Goal: Task Accomplishment & Management: Manage account settings

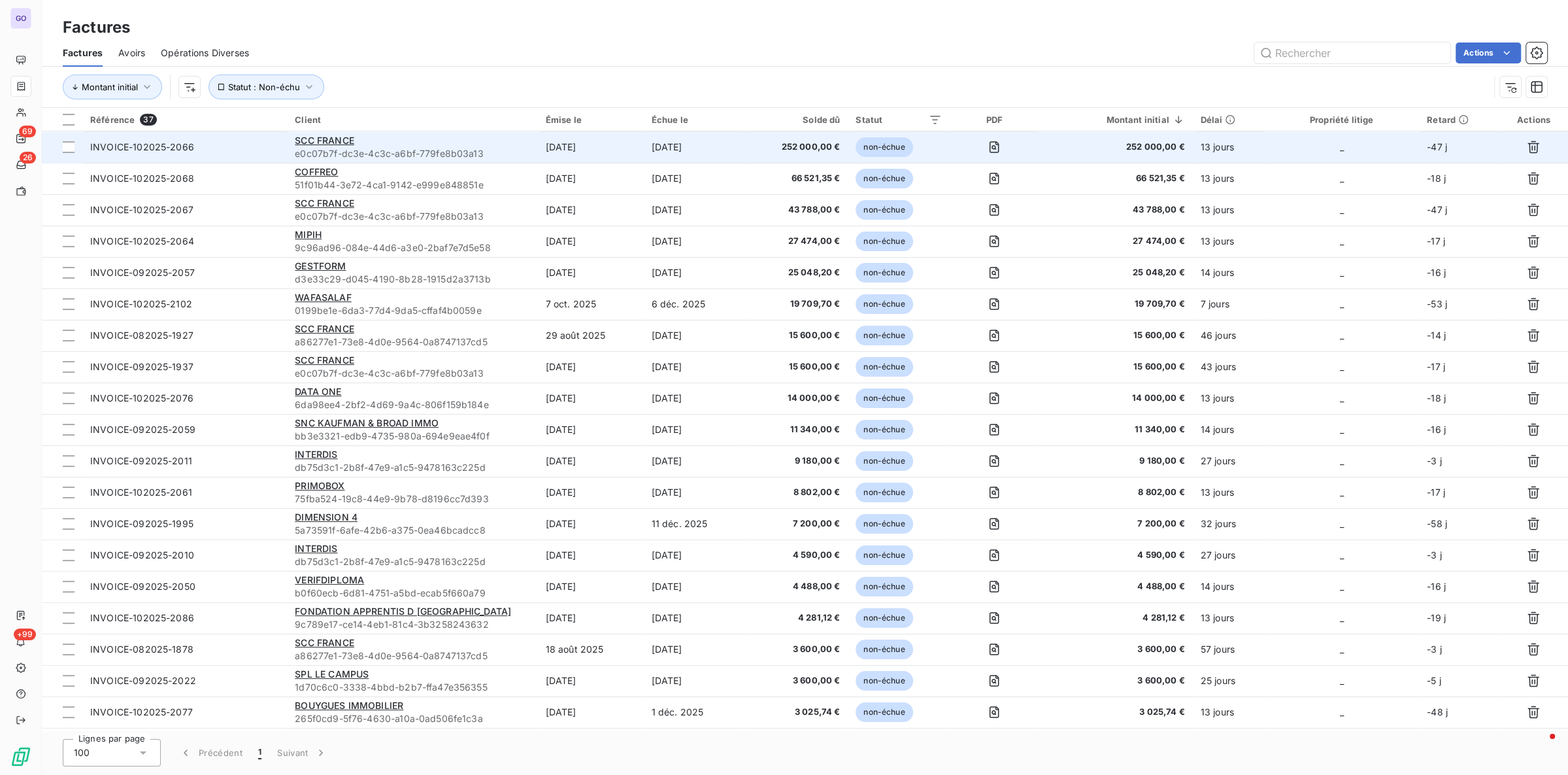
click at [1229, 141] on td "13 jours" at bounding box center [1228, 146] width 71 height 32
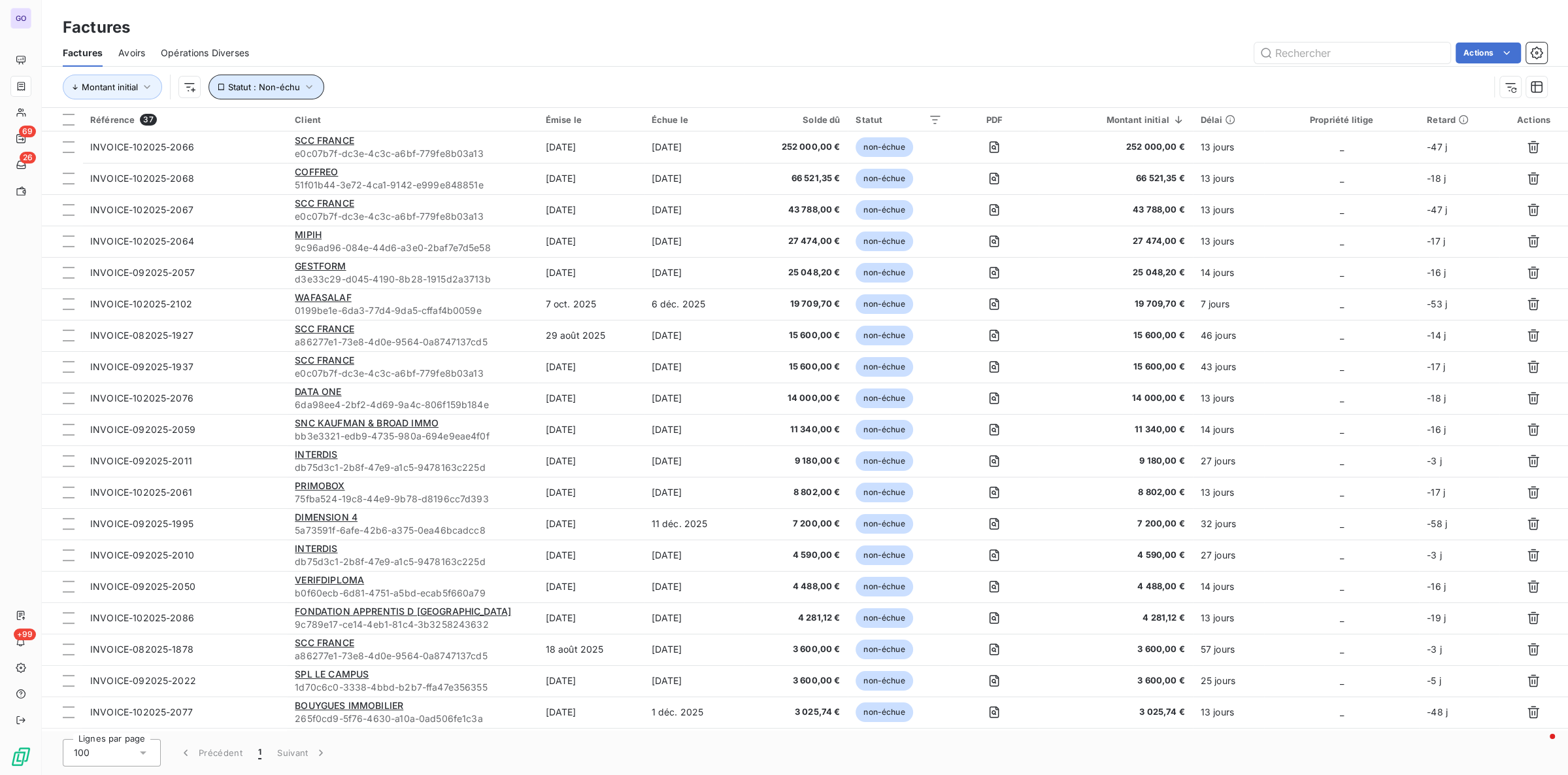
click at [258, 90] on span "Statut : Non-échu" at bounding box center [264, 87] width 72 height 11
click at [437, 118] on div "non-échue" at bounding box center [451, 120] width 189 height 28
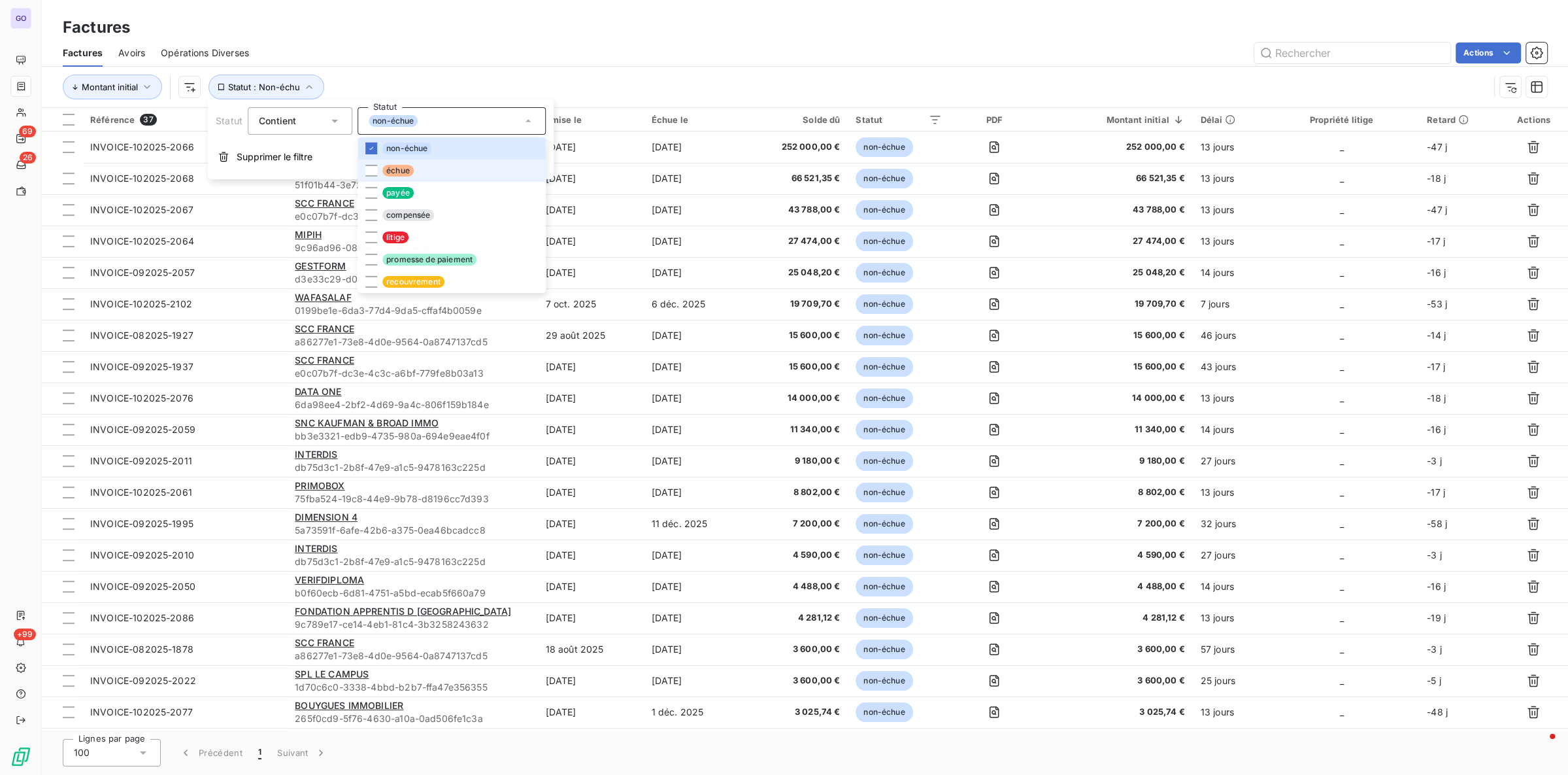
click at [413, 163] on li "échue" at bounding box center [451, 170] width 189 height 22
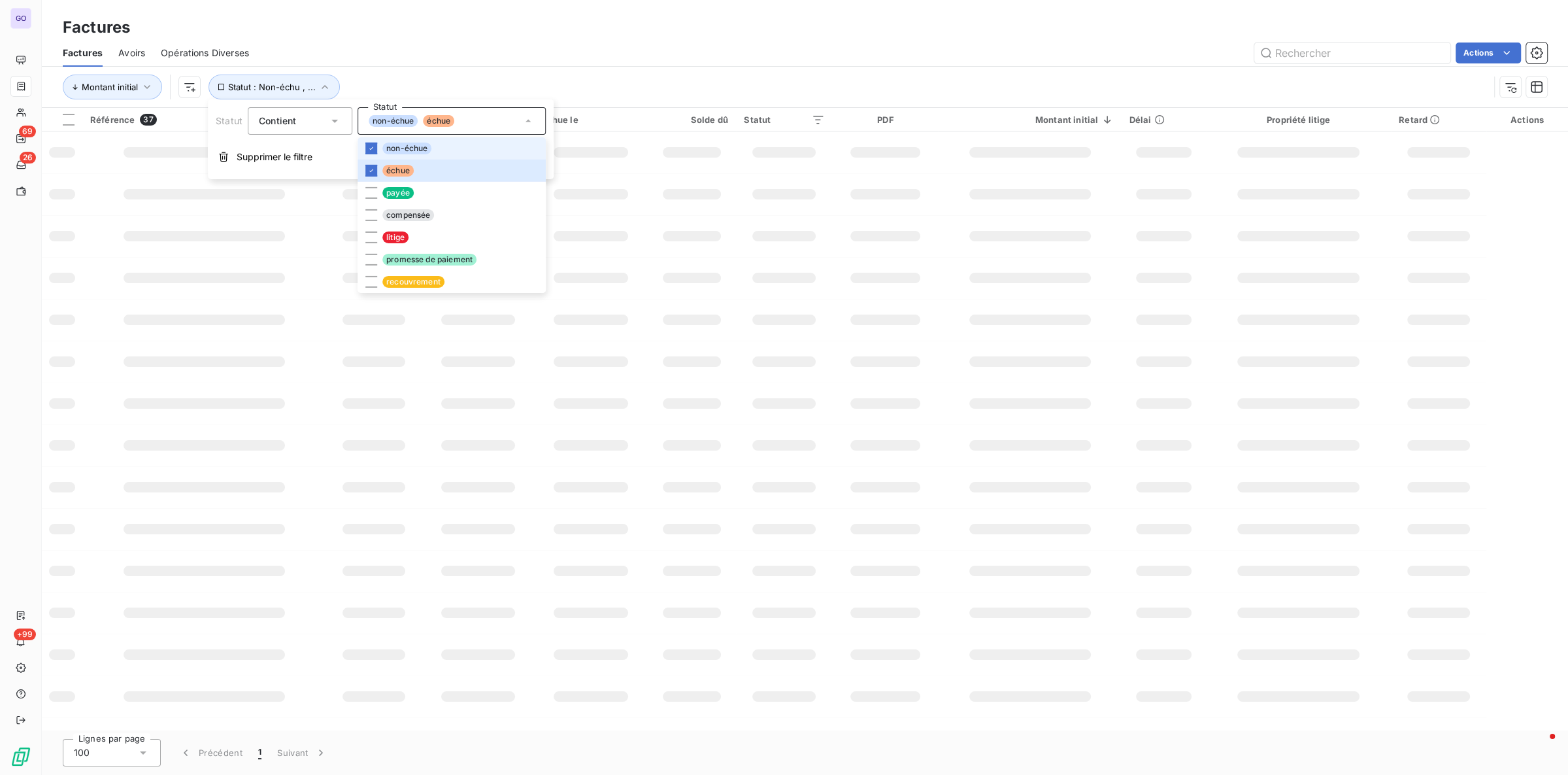
click at [433, 142] on li "non-échue" at bounding box center [451, 148] width 189 height 22
click at [695, 33] on div "Factures" at bounding box center [805, 27] width 1527 height 23
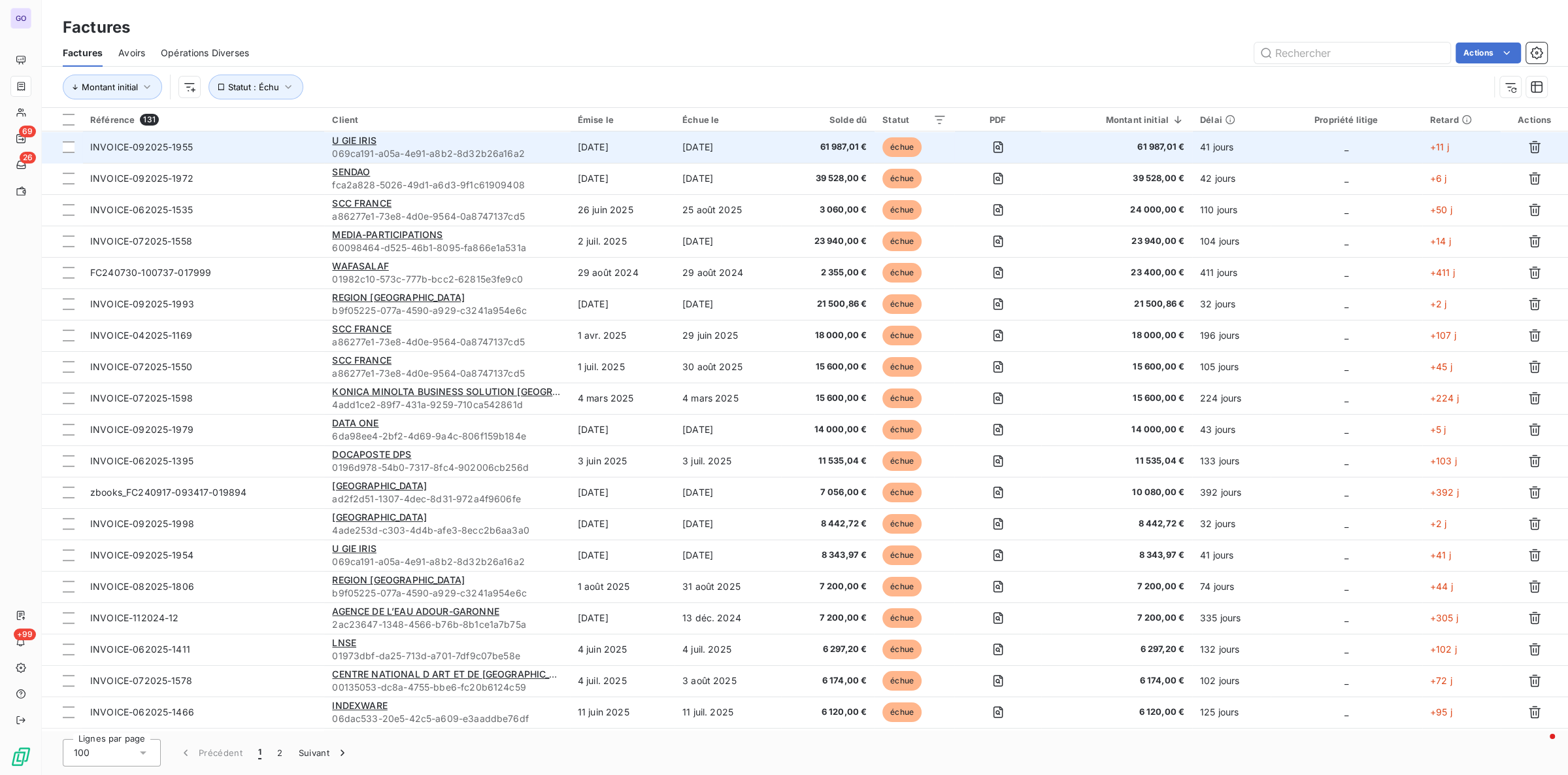
click at [529, 148] on span "069ca191-a05a-4e91-a8b2-8d32b26a16a2" at bounding box center [447, 154] width 229 height 13
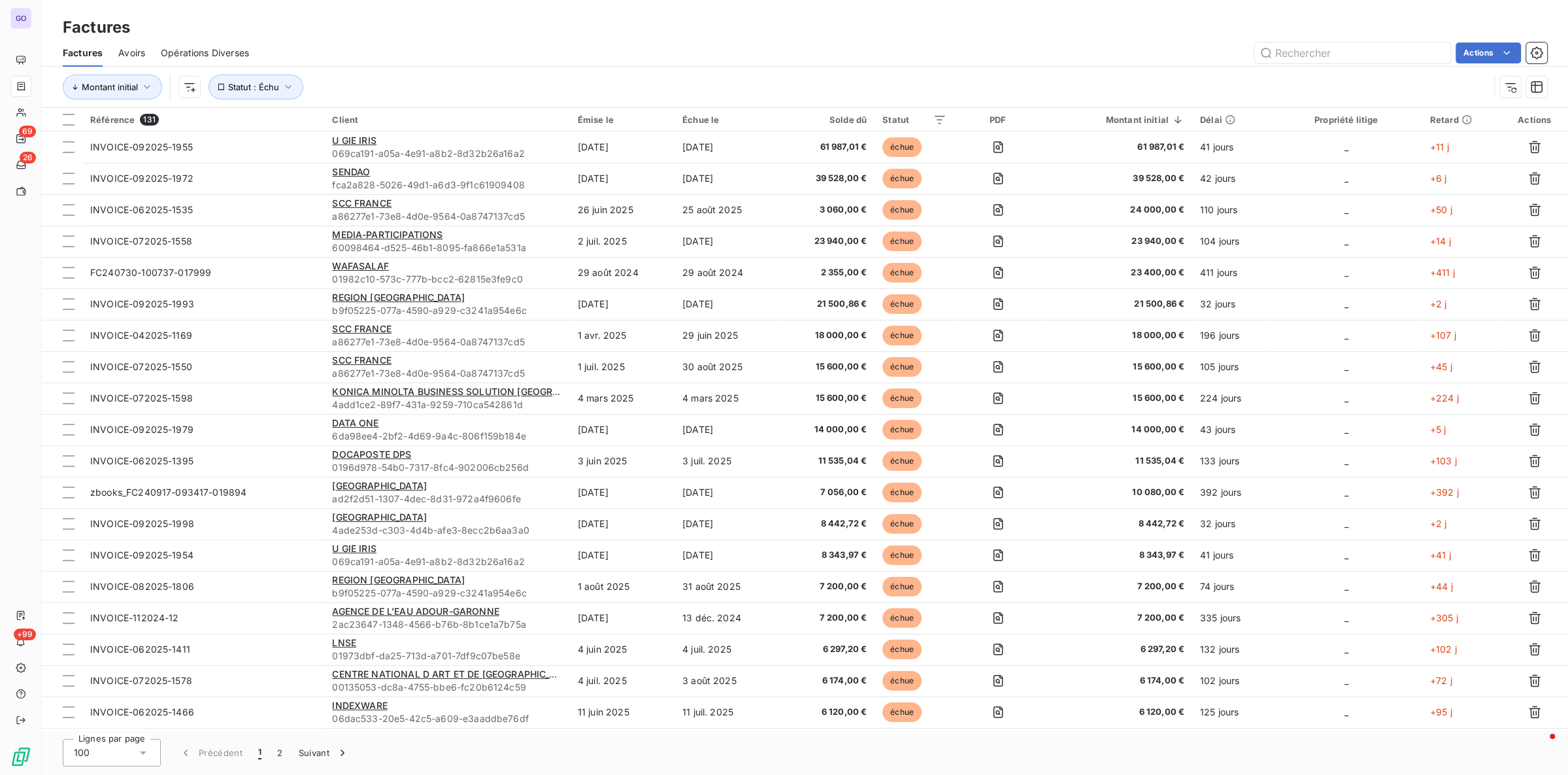
drag, startPoint x: 1374, startPoint y: 569, endPoint x: 862, endPoint y: 2, distance: 764.0
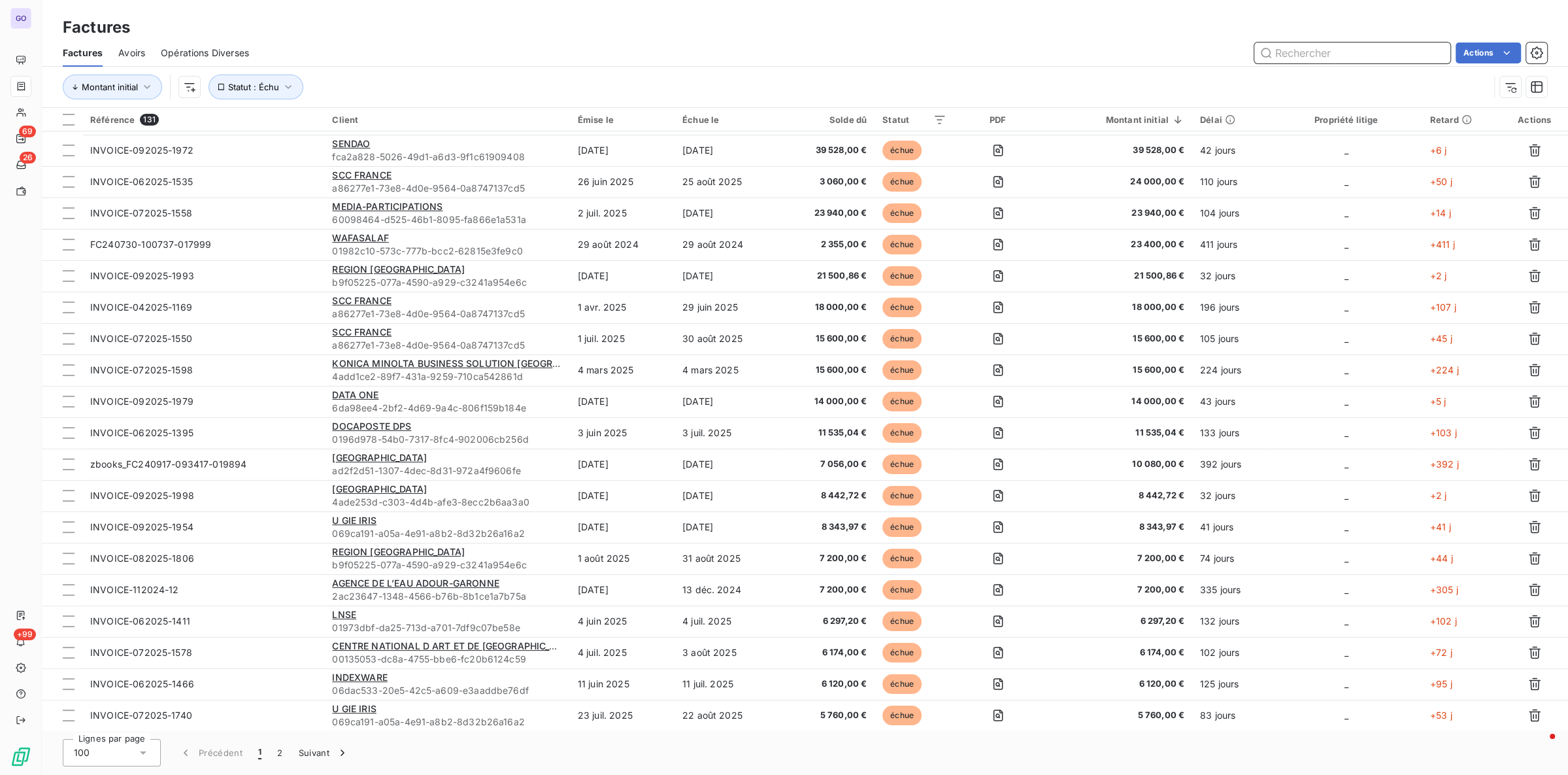
scroll to position [2539, 0]
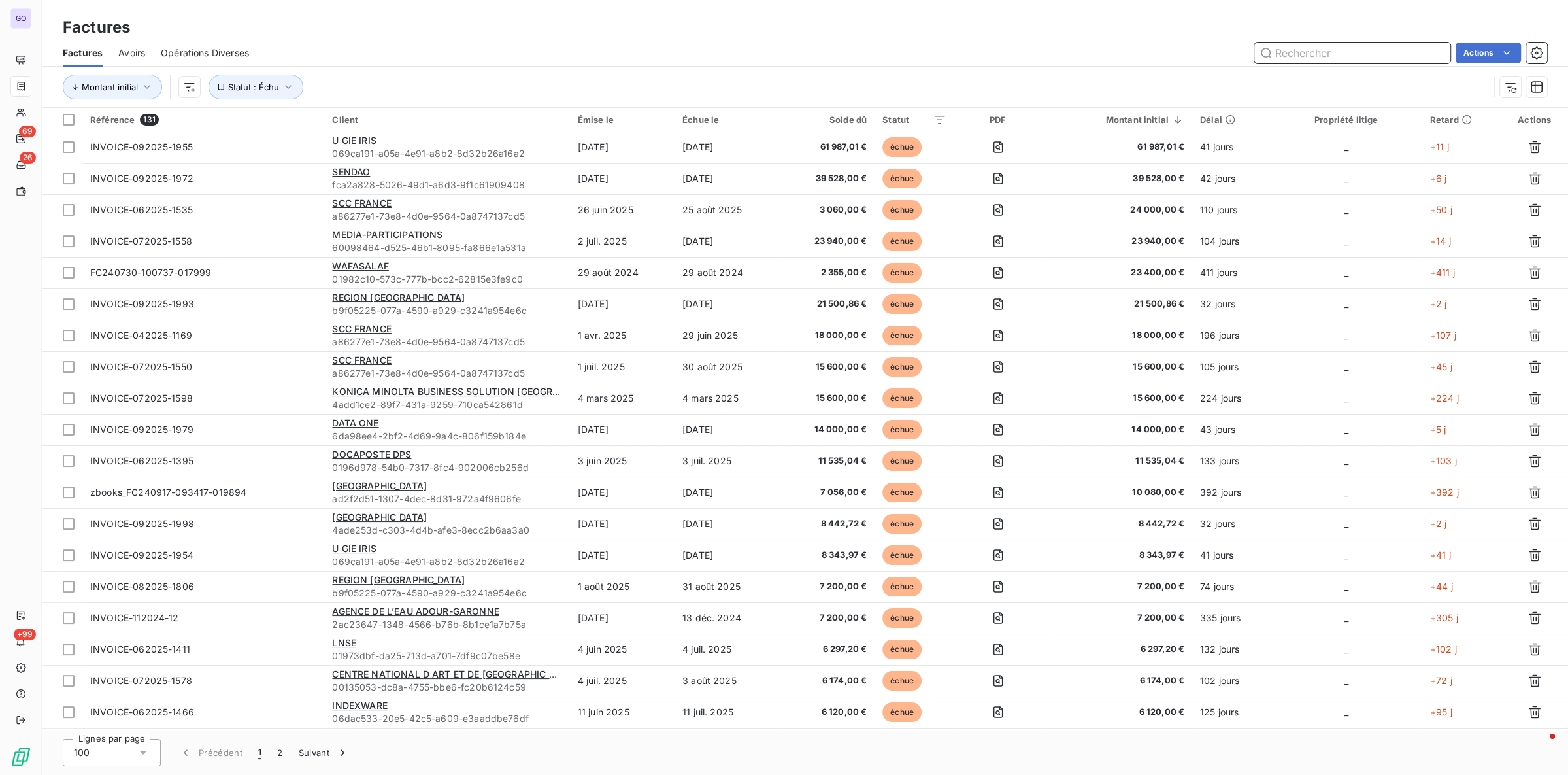
click at [1374, 48] on input "text" at bounding box center [1352, 53] width 196 height 21
paste input "INVOICE-042025-1112"
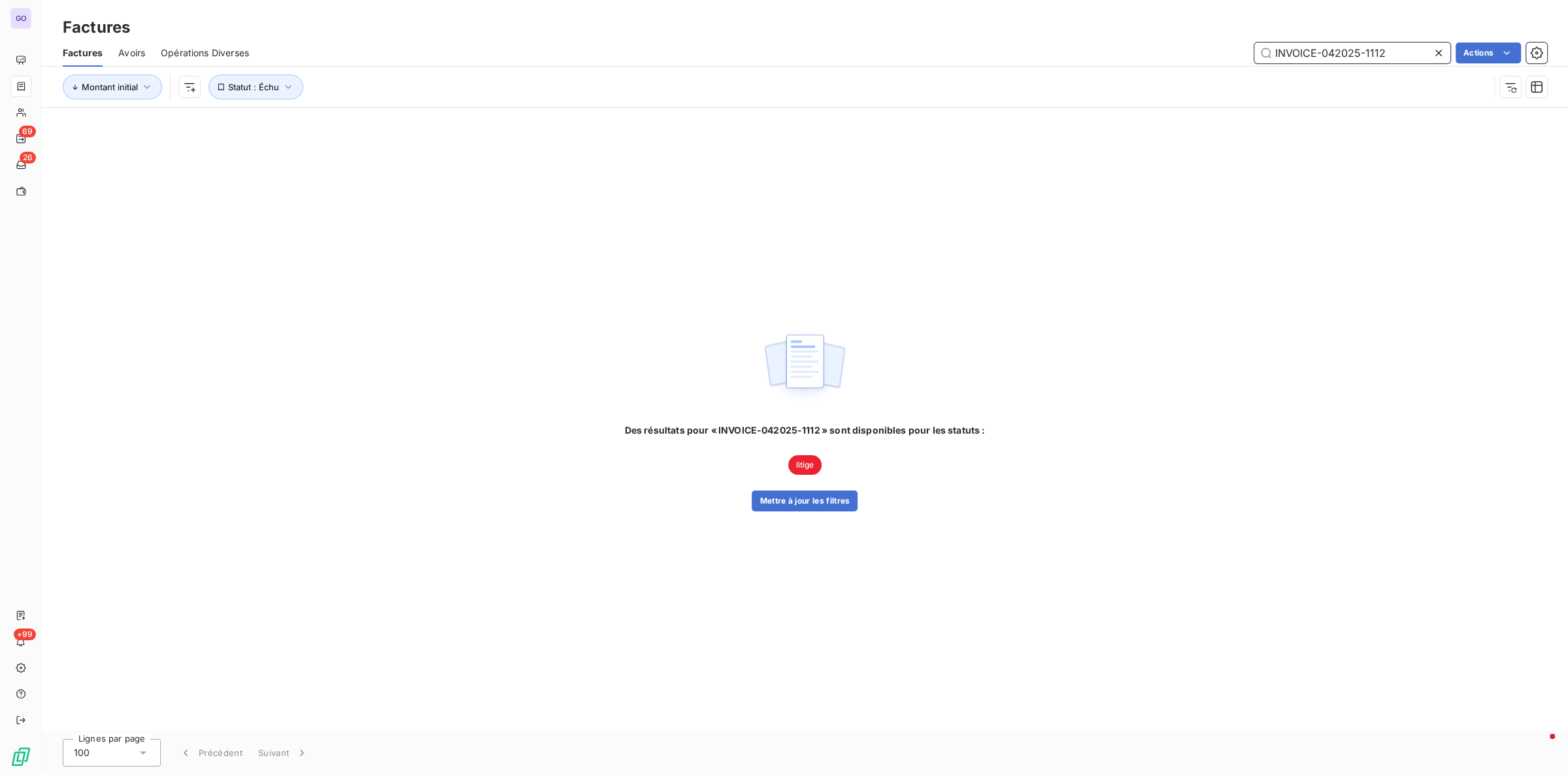
type input "INVOICE-042025-1112"
click at [802, 470] on span "litige" at bounding box center [805, 465] width 34 height 19
click at [229, 87] on span "Statut : Échu" at bounding box center [253, 87] width 51 height 11
click at [435, 122] on div "échue" at bounding box center [451, 120] width 189 height 28
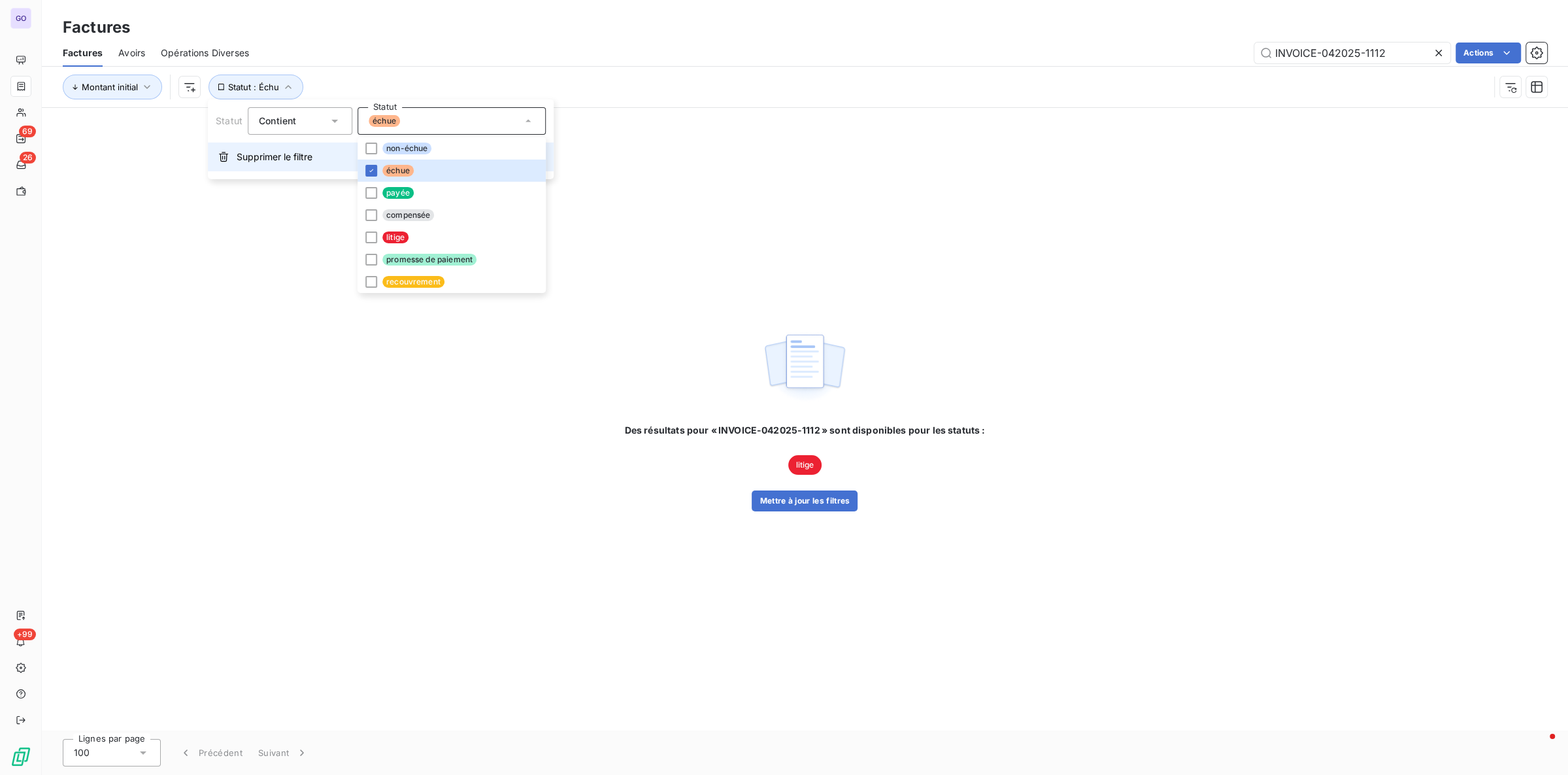
click at [284, 154] on span "Supprimer le filtre" at bounding box center [274, 157] width 76 height 13
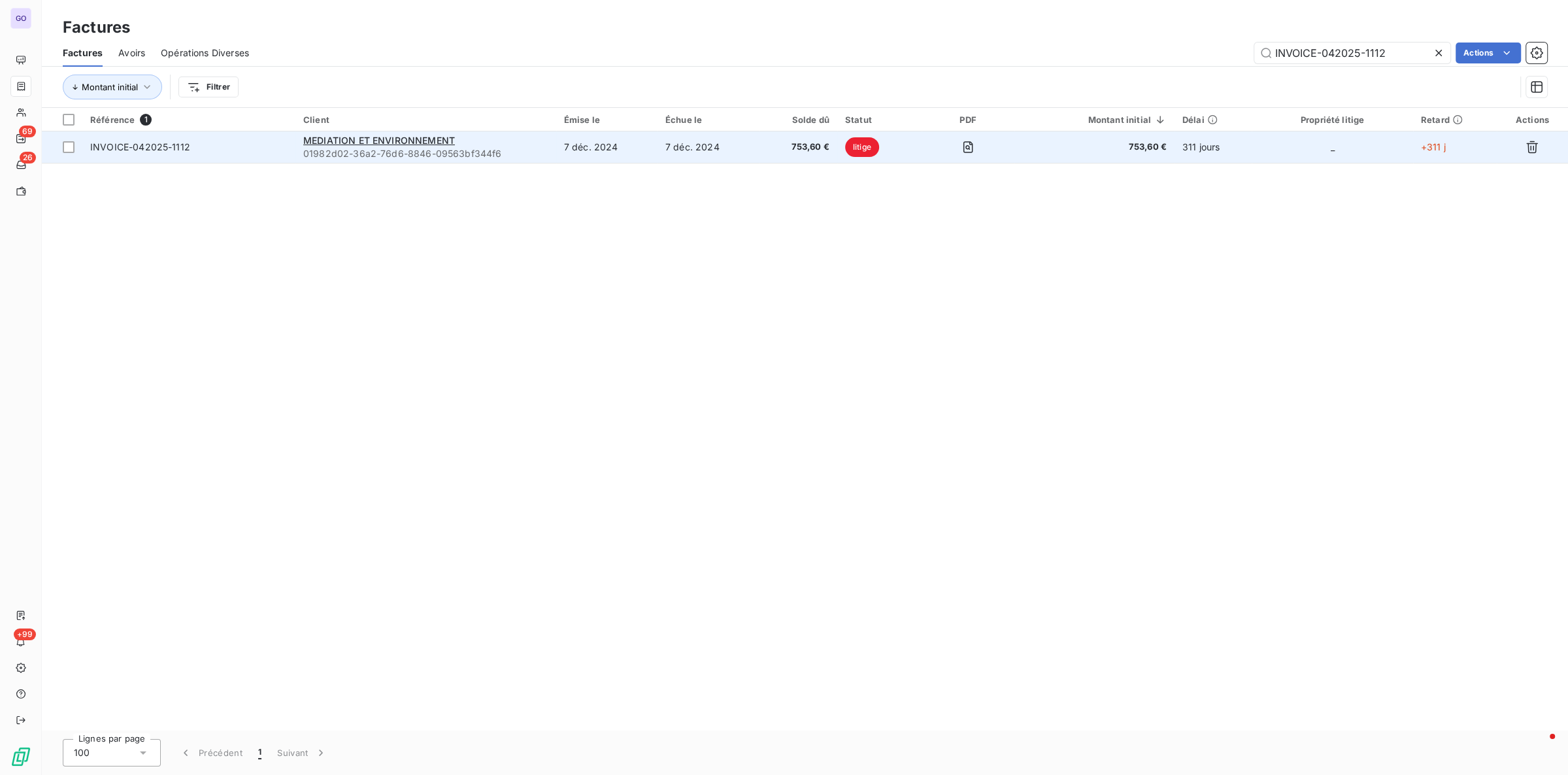
click at [536, 145] on div "MEDIATION ET ENVIRONNEMENT" at bounding box center [425, 141] width 245 height 13
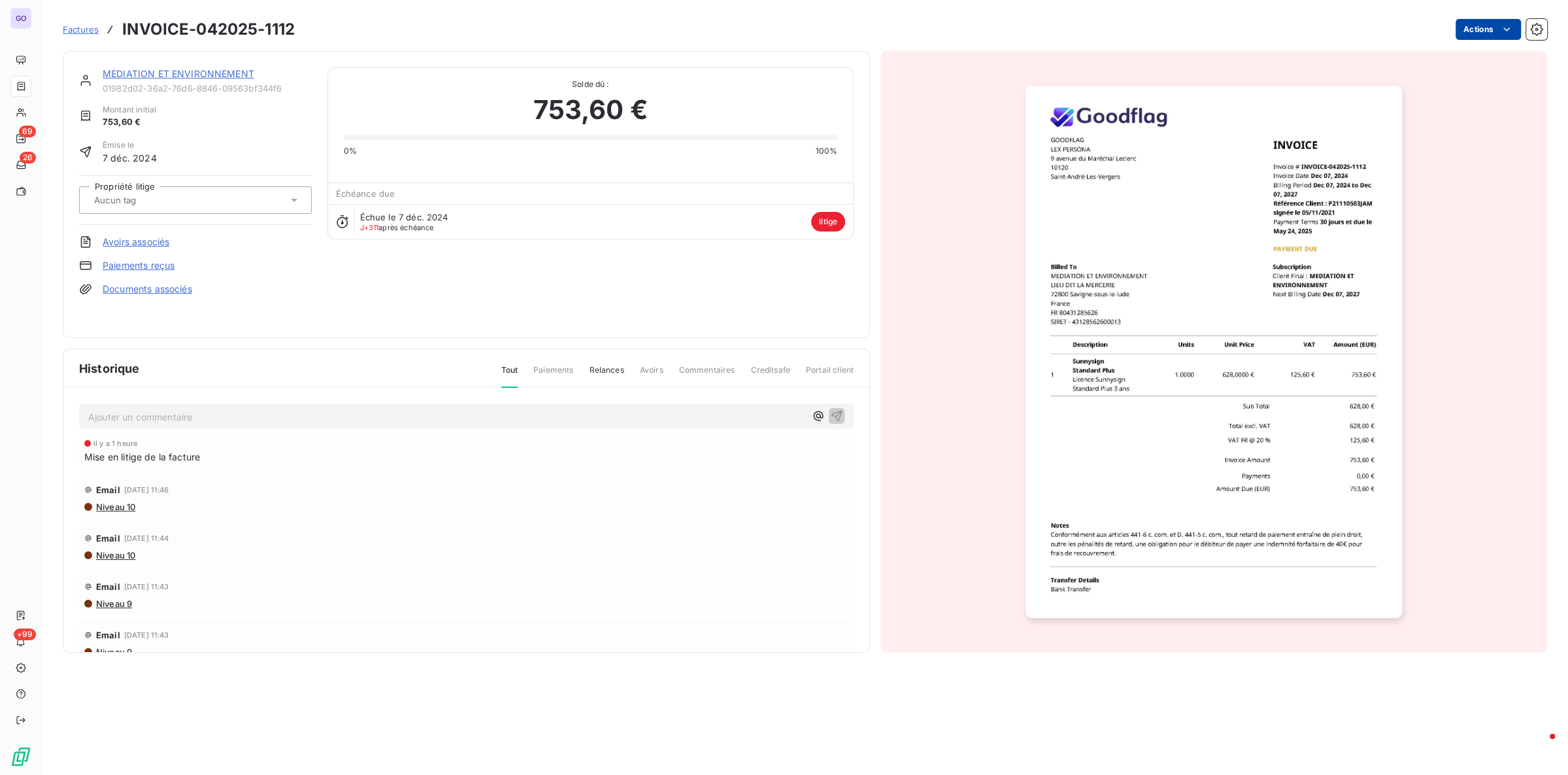
click at [1492, 27] on html "GO 69 26 +99 Factures INVOICE-042025-1112 Actions MEDIATION ET ENVIRONNEMENT 01…" at bounding box center [784, 387] width 1568 height 775
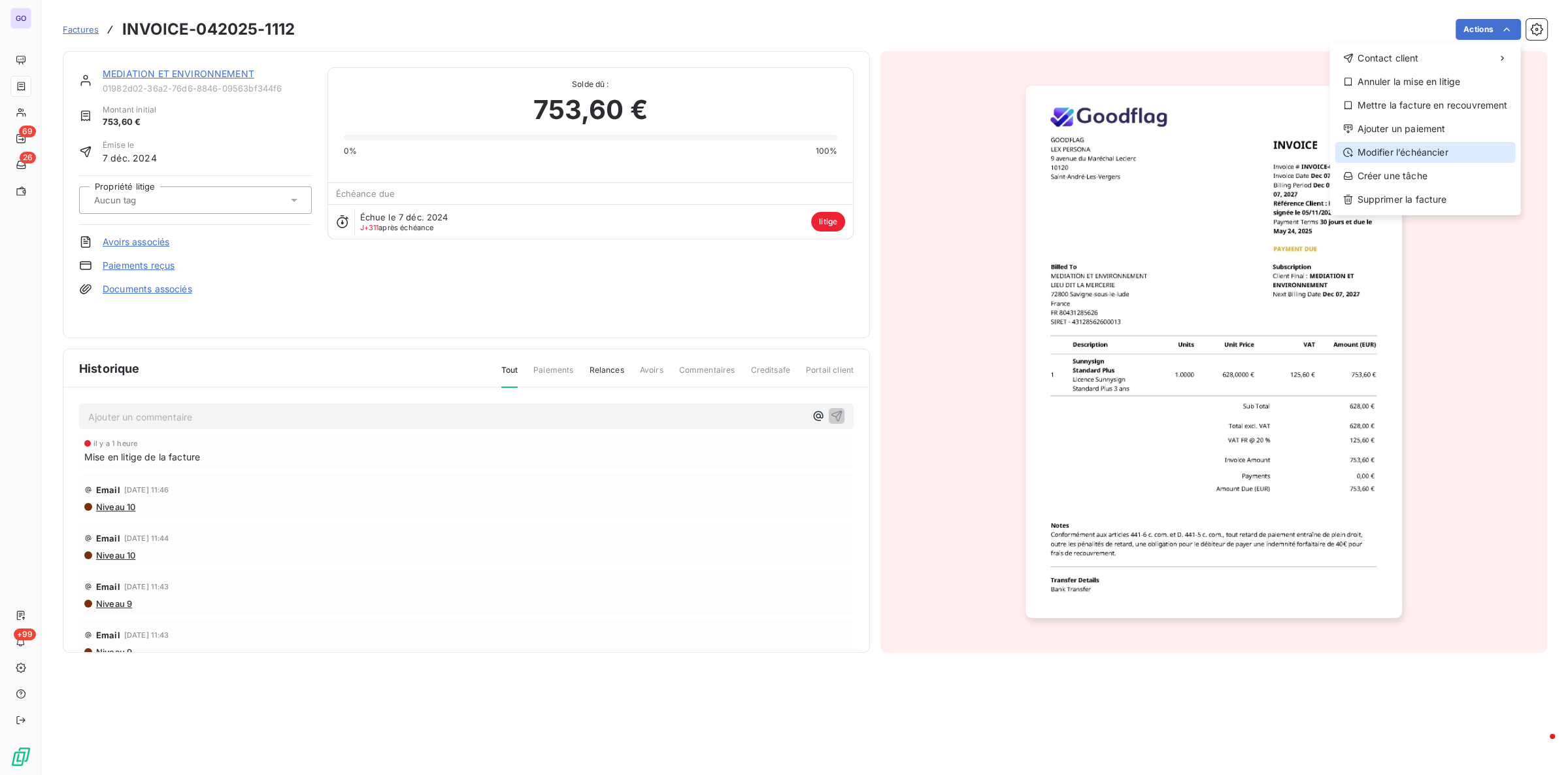
click at [1429, 154] on div "Modifier l’échéancier" at bounding box center [1425, 152] width 180 height 21
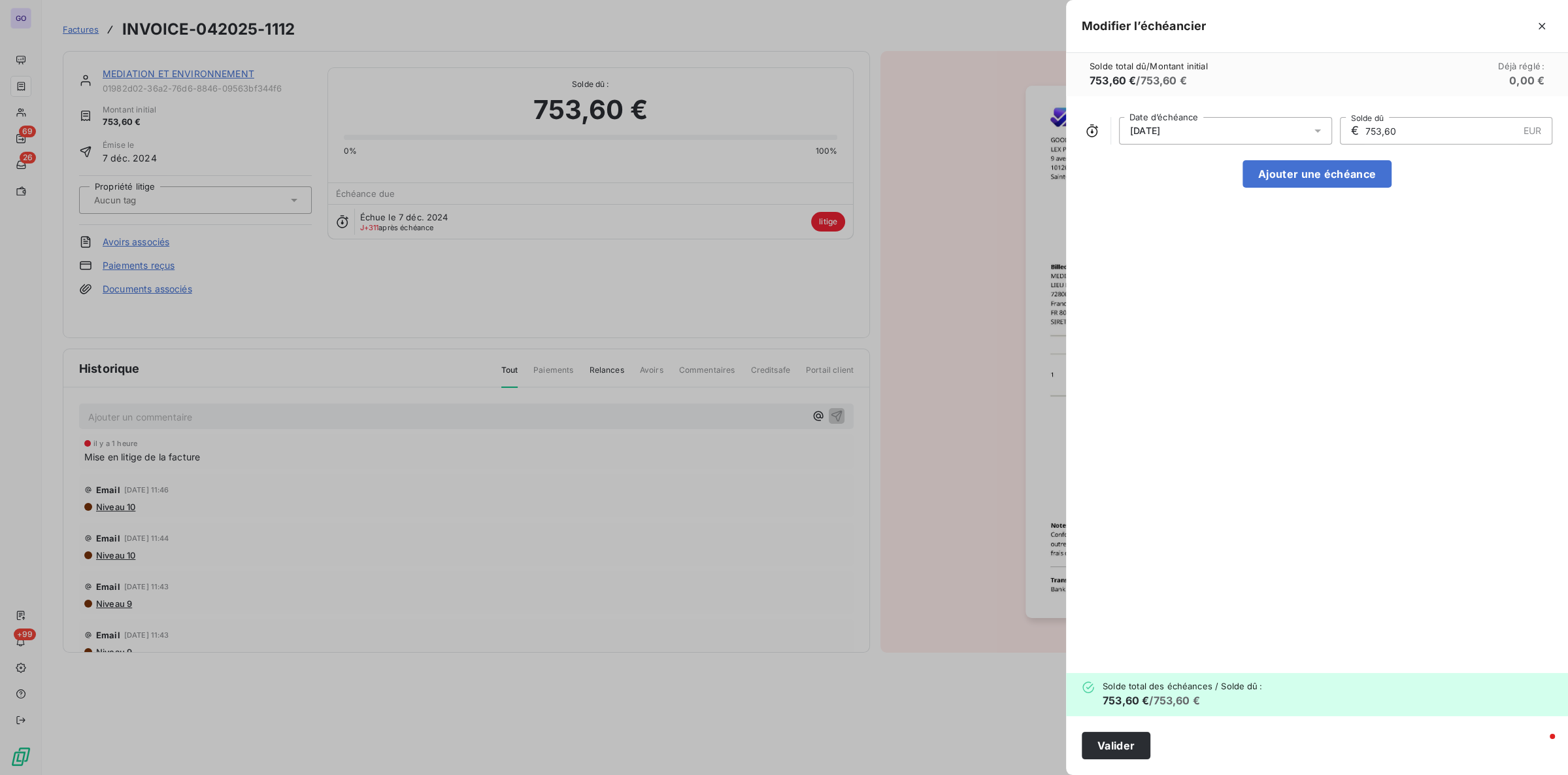
click at [1211, 131] on div "[DATE]" at bounding box center [1225, 131] width 213 height 28
click at [1298, 185] on icon "Go to next month" at bounding box center [1303, 182] width 11 height 11
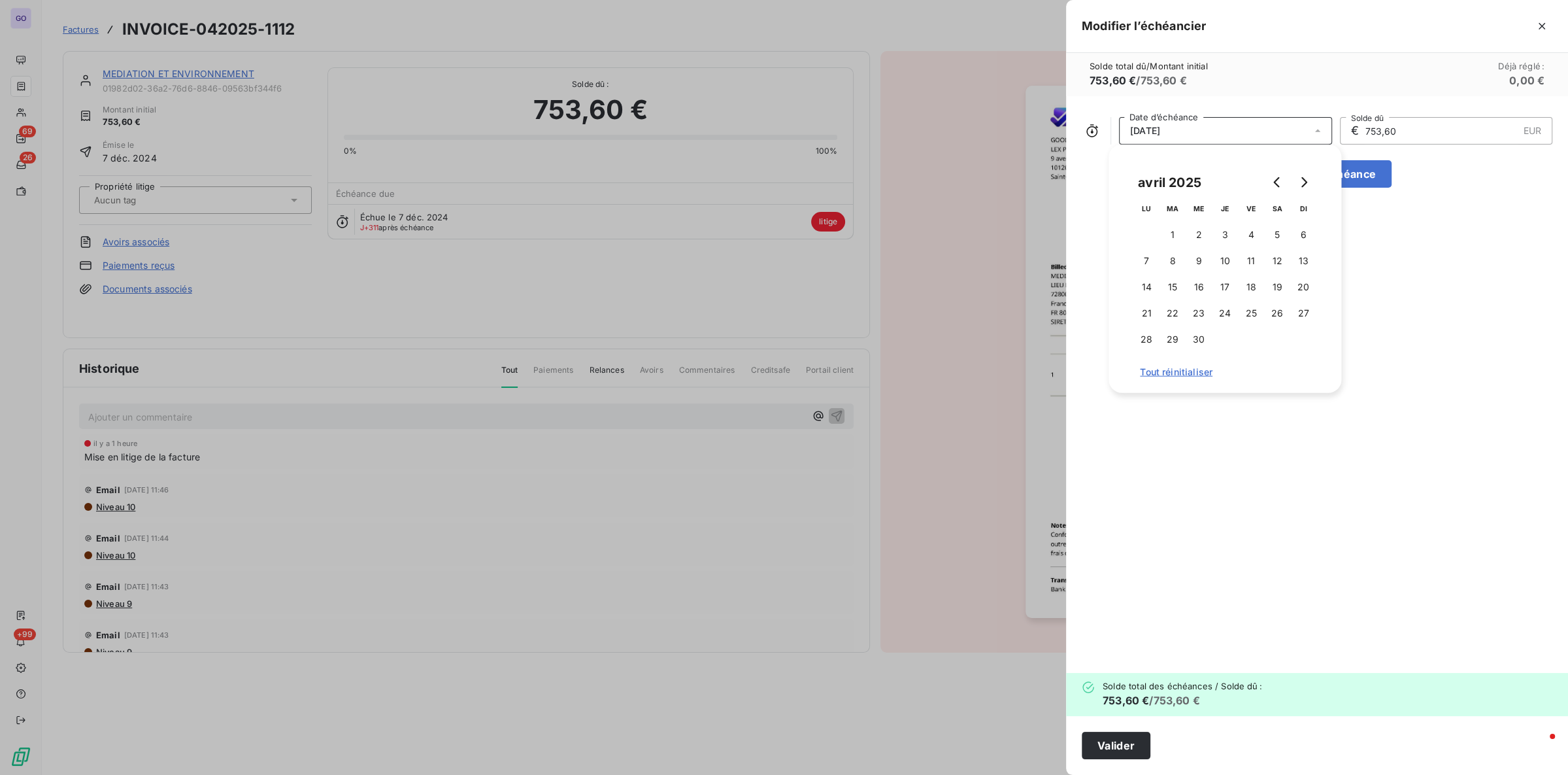
click at [1317, 178] on div "[DATE] LU MA ME JE VE SA DI 1 2 3 4 5 6 7 8 9 10 11 12 13 14 15 16 17 18 19 20 …" at bounding box center [1224, 268] width 201 height 217
click at [1306, 177] on icon "Go to next month" at bounding box center [1303, 182] width 11 height 11
click at [1271, 306] on button "24" at bounding box center [1276, 313] width 26 height 26
click at [1127, 753] on button "Valider" at bounding box center [1116, 745] width 68 height 28
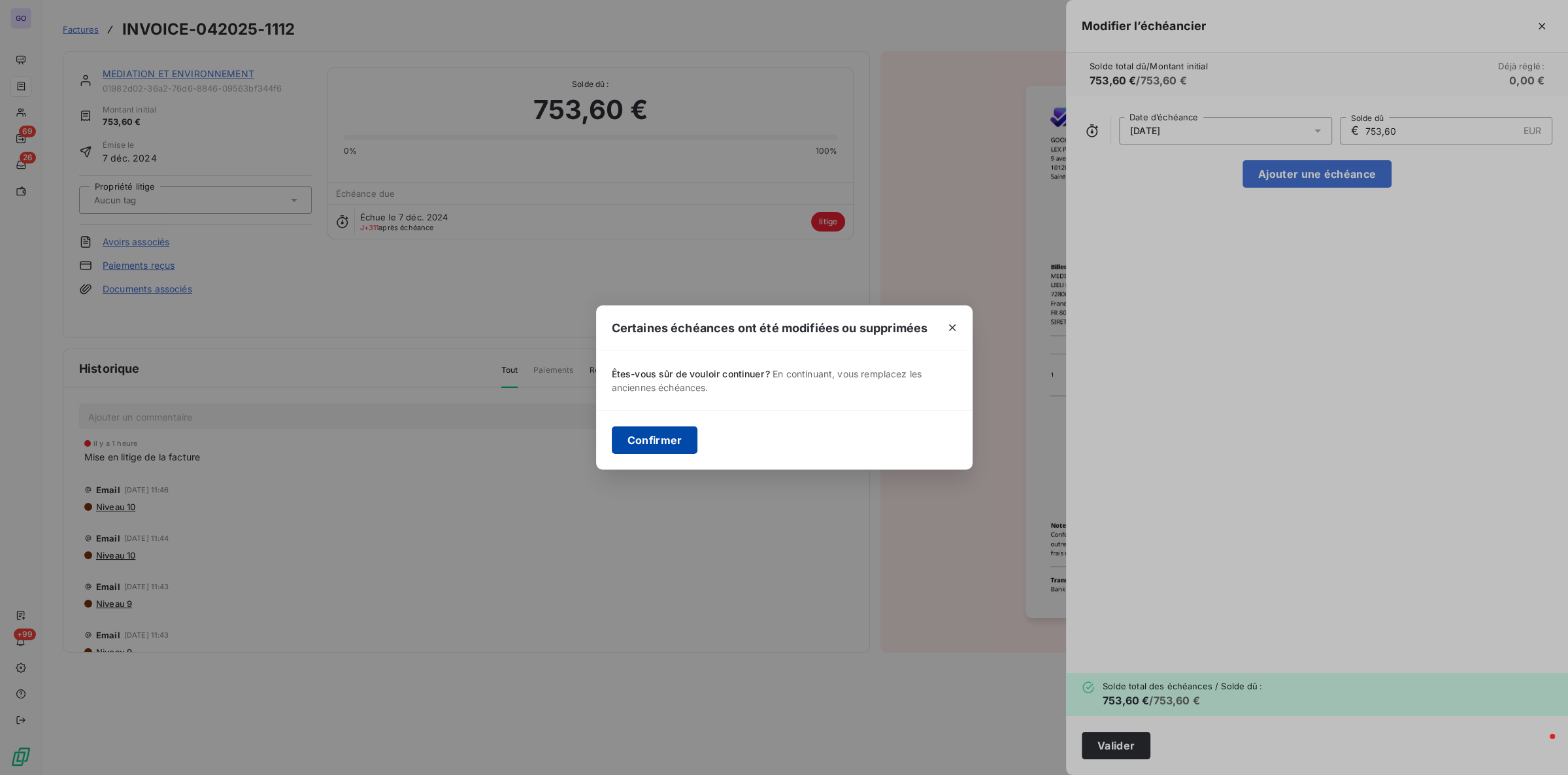
click at [660, 426] on button "Confirmer" at bounding box center [655, 440] width 87 height 28
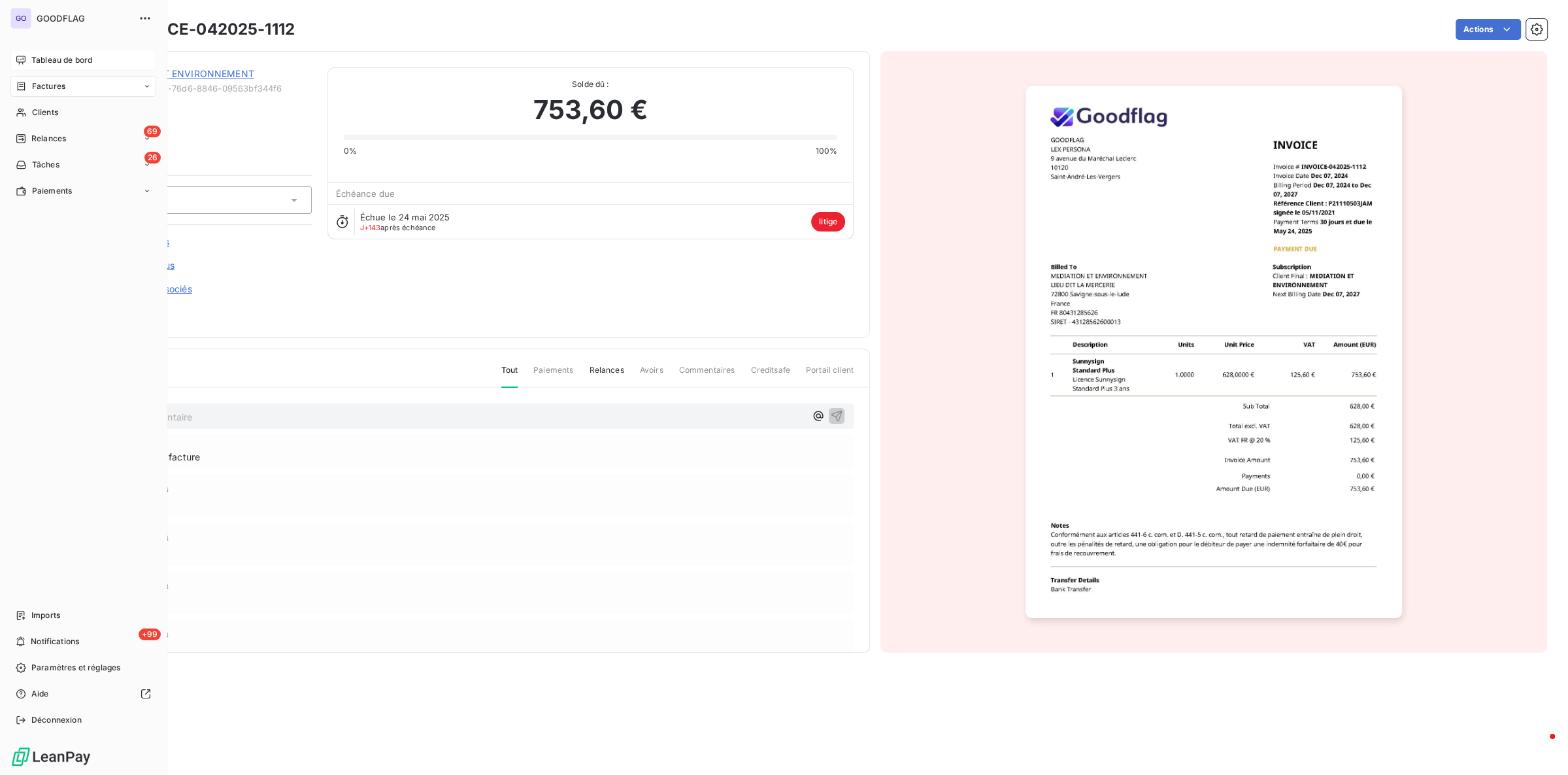
click at [28, 65] on div "Tableau de bord" at bounding box center [83, 61] width 145 height 21
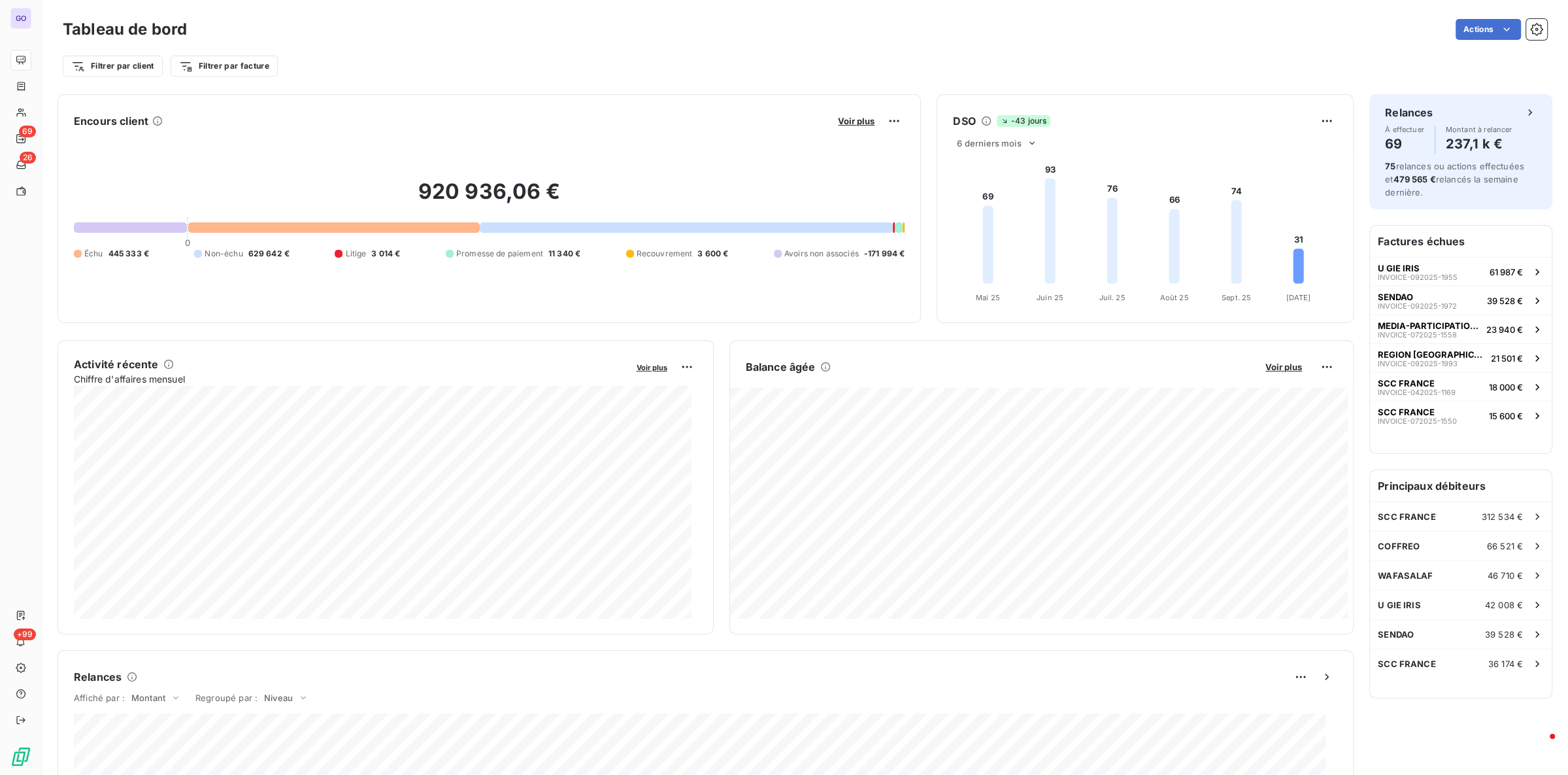
scroll to position [3, 0]
